Goal: Task Accomplishment & Management: Use online tool/utility

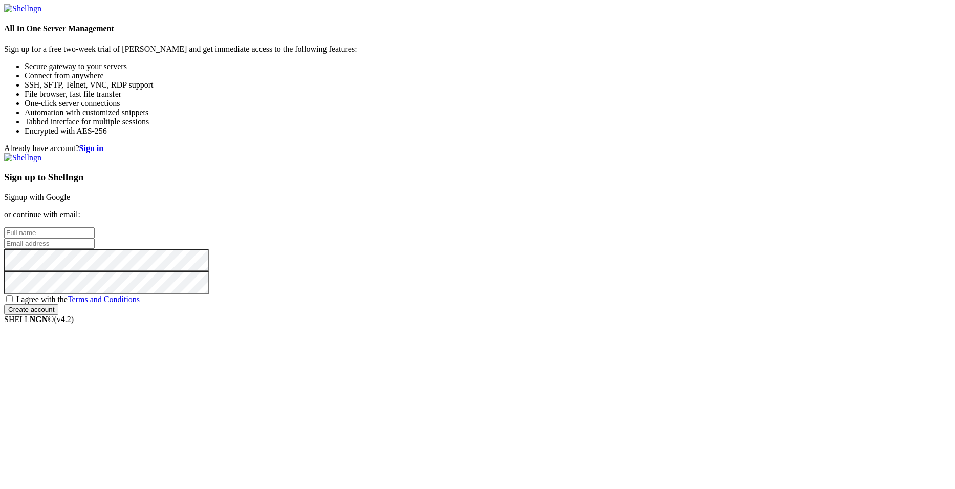
click at [70, 192] on link "Signup with Google" at bounding box center [37, 196] width 66 height 9
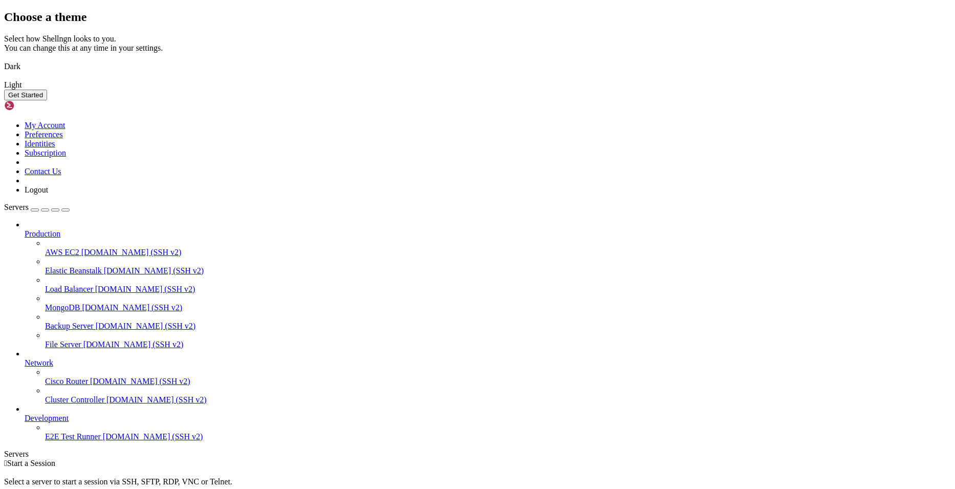
click at [4, 60] on img at bounding box center [4, 60] width 0 height 0
click at [47, 100] on button "Get Started" at bounding box center [25, 95] width 43 height 11
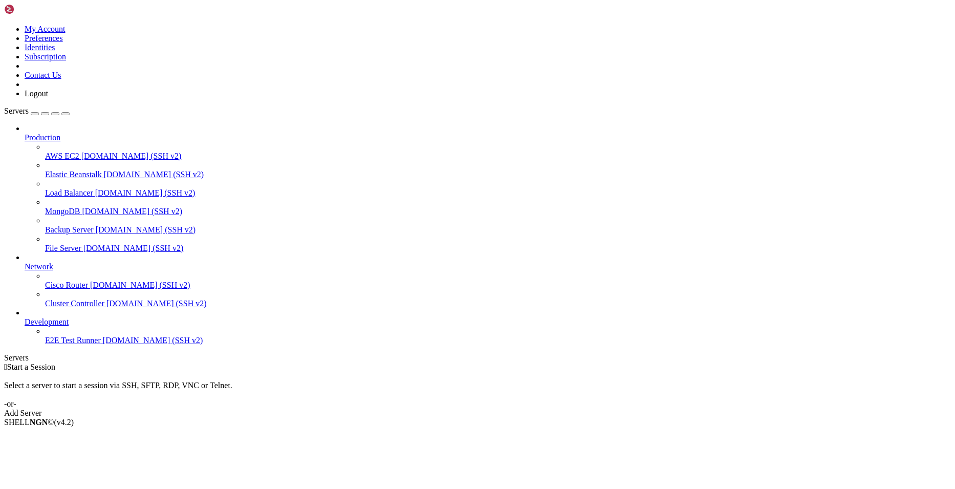
click at [81, 244] on span "File Server" at bounding box center [63, 248] width 36 height 9
click at [96, 225] on span "[DOMAIN_NAME] (SSH v2)" at bounding box center [146, 229] width 100 height 9
click at [51, 225] on span "Backup Server" at bounding box center [69, 229] width 49 height 9
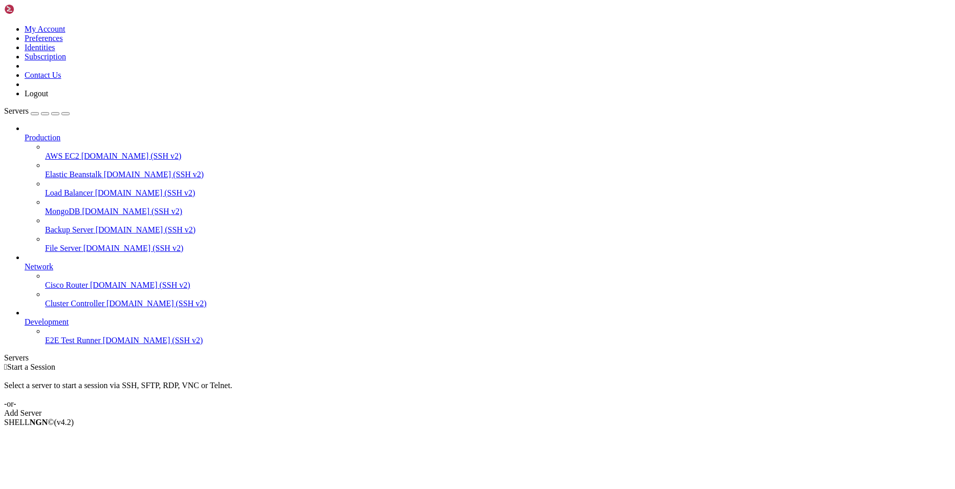
click at [51, 225] on span "Backup Server" at bounding box center [69, 229] width 49 height 9
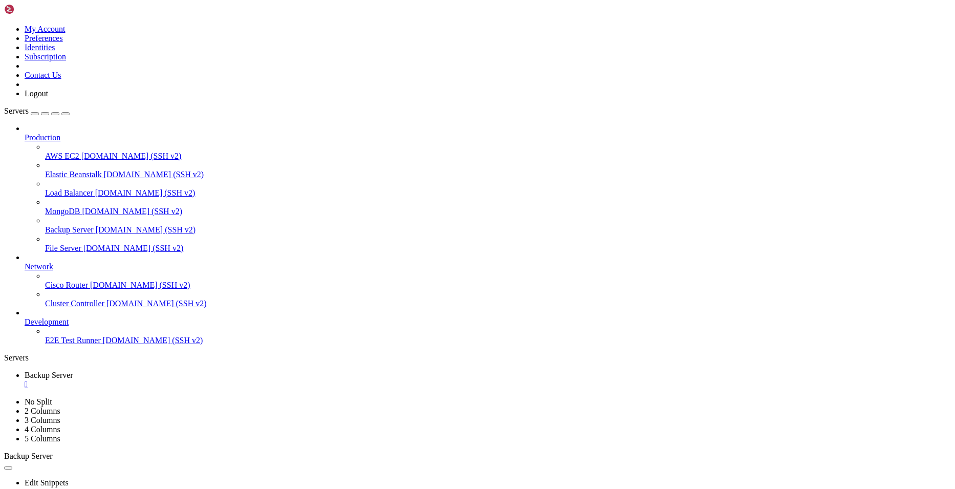
click at [202, 380] on div "" at bounding box center [488, 384] width 926 height 9
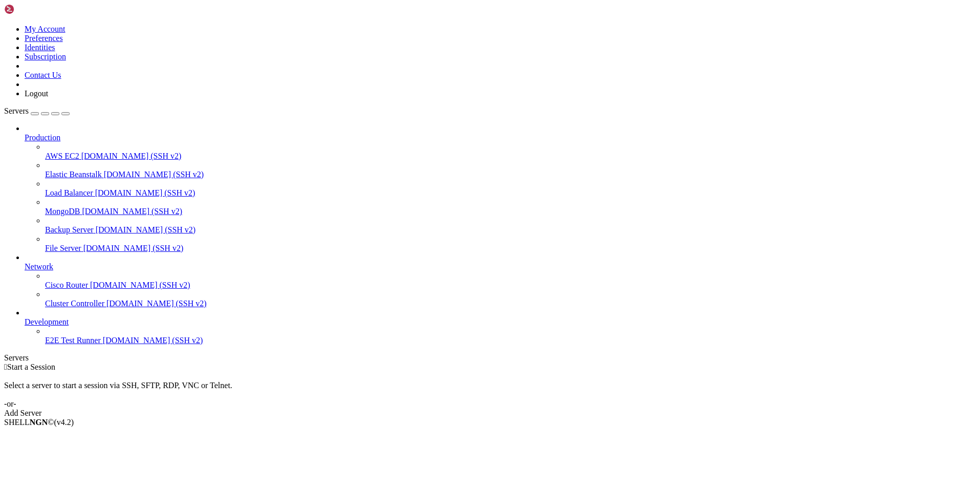
click at [531, 408] on link "Add Server" at bounding box center [477, 412] width 947 height 9
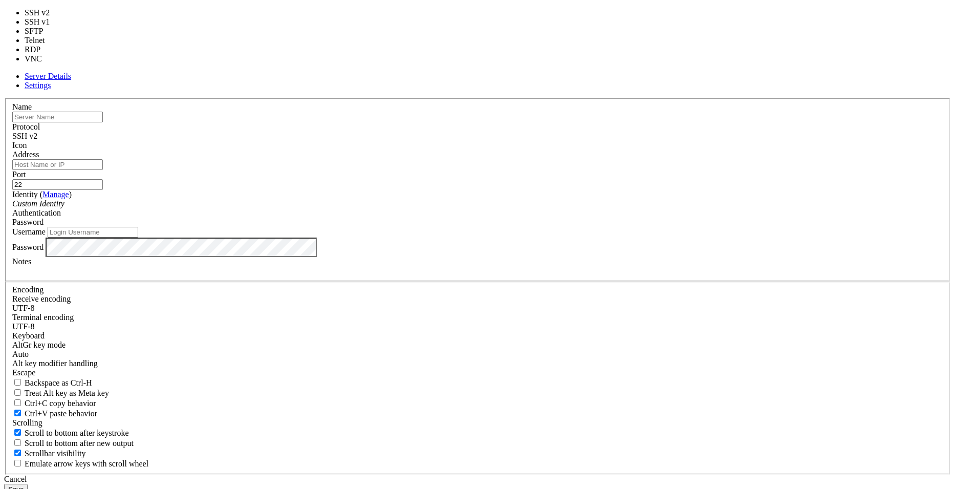
click at [517, 141] on div "SSH v2" at bounding box center [477, 135] width 930 height 9
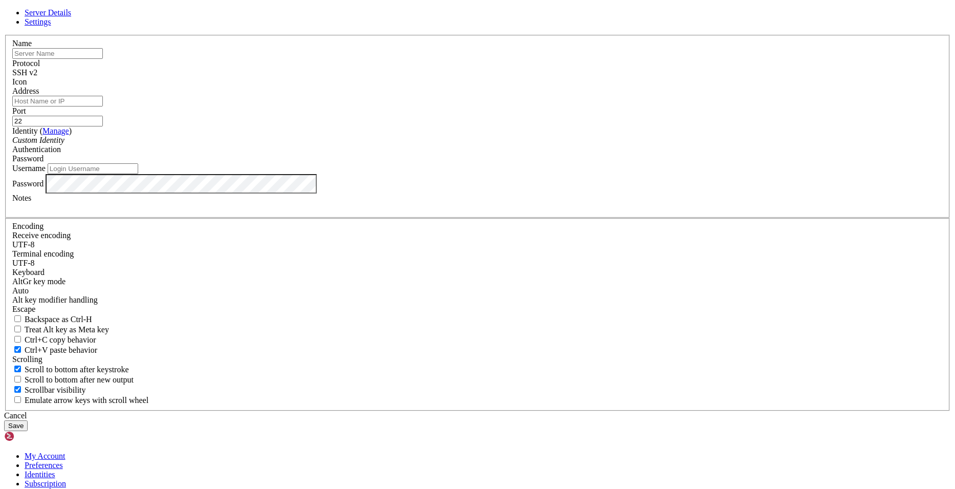
click at [512, 77] on div "SSH v2" at bounding box center [477, 72] width 930 height 9
drag, startPoint x: 473, startPoint y: 103, endPoint x: 438, endPoint y: 96, distance: 36.1
click at [431, 73] on div "Server Details Settings Name Protocol SSH v2 Icon" at bounding box center [477, 219] width 947 height 423
drag, startPoint x: 446, startPoint y: 103, endPoint x: 409, endPoint y: 102, distance: 36.9
click at [409, 27] on header "Server Details Settings" at bounding box center [477, 17] width 947 height 18
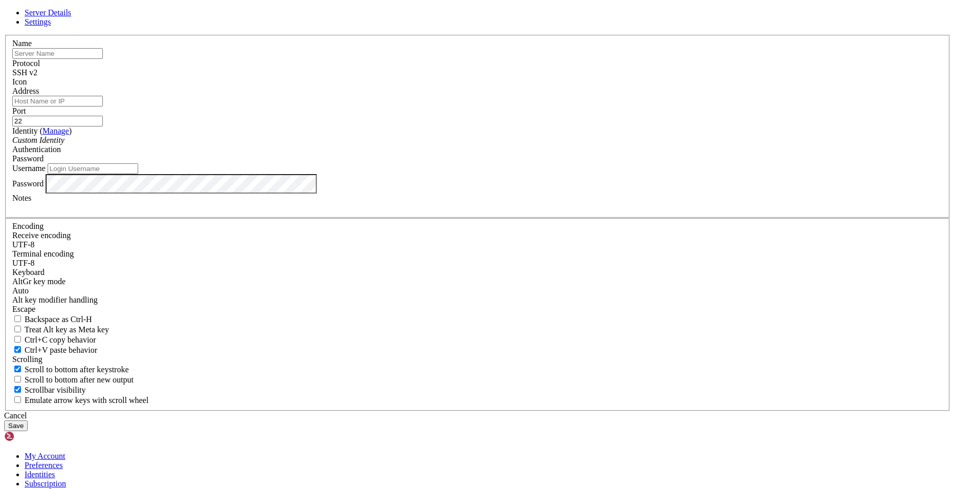
click at [457, 27] on header "Server Details Settings" at bounding box center [477, 17] width 947 height 18
drag, startPoint x: 524, startPoint y: 97, endPoint x: 634, endPoint y: 122, distance: 112.8
click at [634, 122] on div "Server Details Settings Name Protocol SSH v2 Icon" at bounding box center [477, 219] width 947 height 423
click at [552, 27] on header "Server Details Settings" at bounding box center [477, 17] width 947 height 18
click at [12, 86] on span at bounding box center [12, 86] width 0 height 0
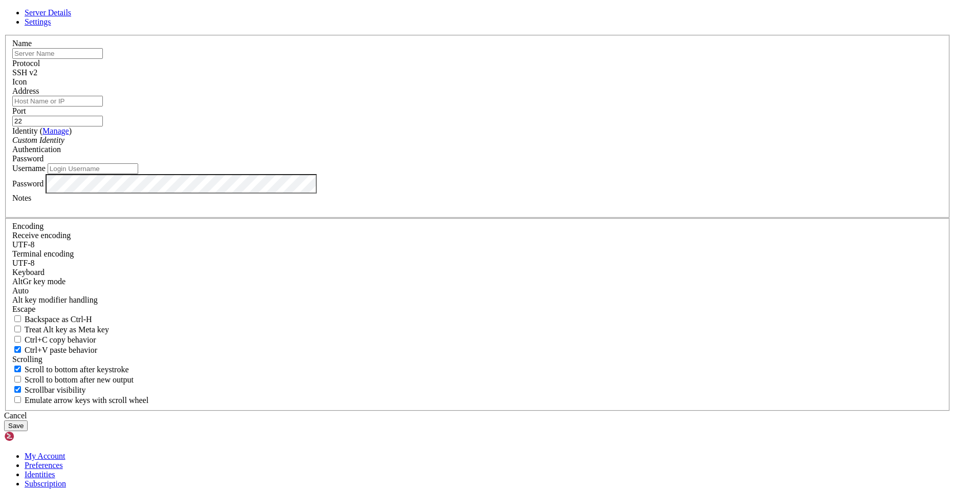
click at [609, 86] on div at bounding box center [477, 86] width 930 height 0
click at [12, 86] on span at bounding box center [12, 86] width 0 height 0
click at [103, 59] on input "text" at bounding box center [57, 53] width 91 height 11
drag, startPoint x: 480, startPoint y: 102, endPoint x: 476, endPoint y: 61, distance: 40.6
click at [476, 61] on div "Server Details Settings Name Protocol SSH v2 Icon" at bounding box center [477, 219] width 947 height 423
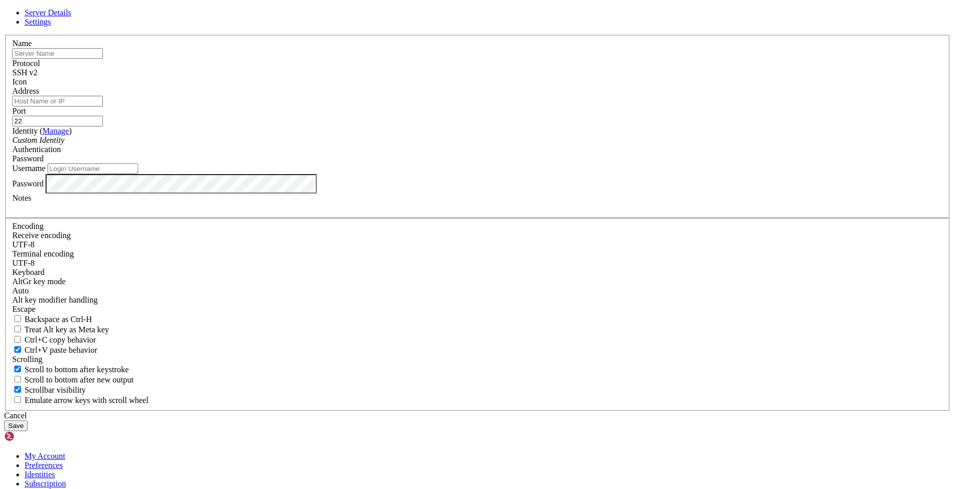
drag, startPoint x: 478, startPoint y: 96, endPoint x: 465, endPoint y: 45, distance: 53.0
click at [465, 45] on div "Server Details Settings Name Protocol SSH v2 Icon" at bounding box center [477, 219] width 947 height 423
drag, startPoint x: 463, startPoint y: 103, endPoint x: 437, endPoint y: 39, distance: 68.4
click at [437, 39] on div "Server Details Settings Name Protocol SSH v2 Icon" at bounding box center [477, 219] width 947 height 423
drag, startPoint x: 453, startPoint y: 109, endPoint x: 429, endPoint y: 101, distance: 25.6
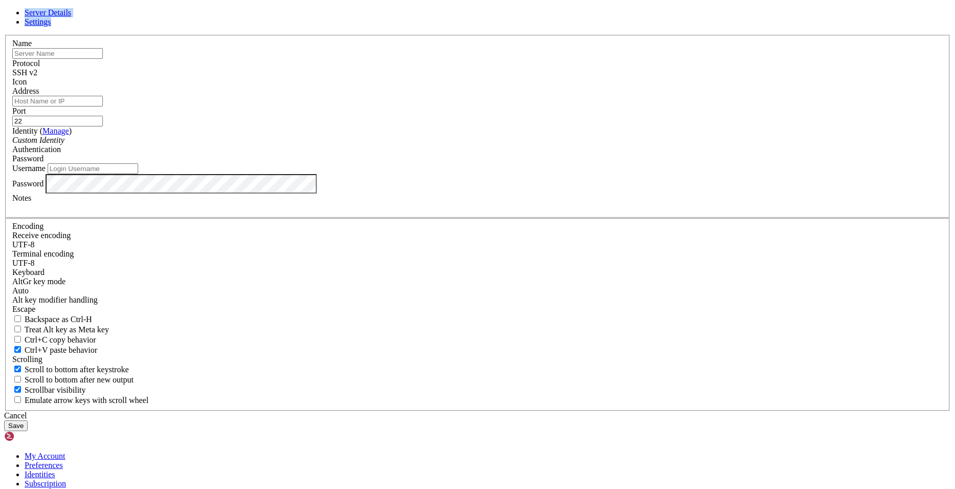
click at [429, 27] on header "Server Details Settings" at bounding box center [477, 17] width 947 height 18
